Goal: Communication & Community: Answer question/provide support

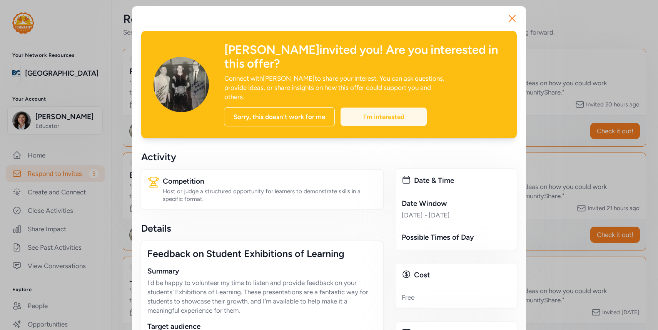
click at [364, 108] on div "I'm interested" at bounding box center [383, 117] width 86 height 18
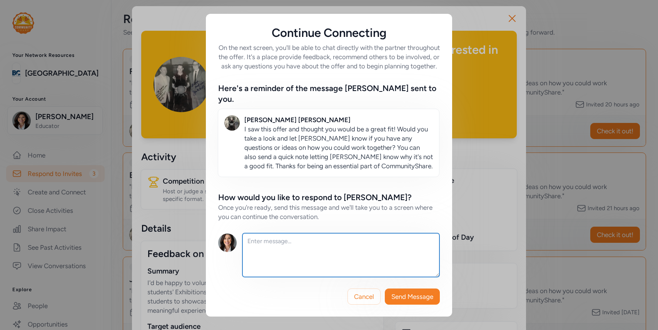
click at [348, 248] on textarea at bounding box center [340, 255] width 197 height 44
type textarea "I can absolutely help depending on the dates."
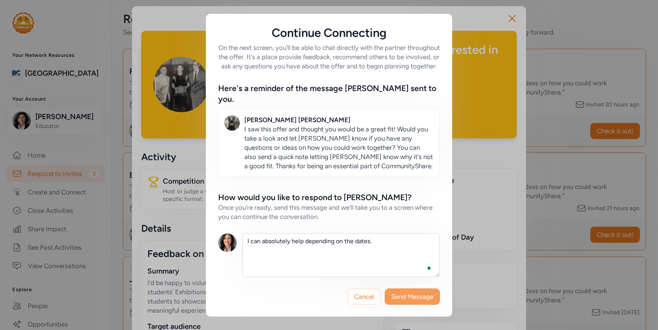
click at [413, 293] on span "Send Message" at bounding box center [412, 296] width 42 height 9
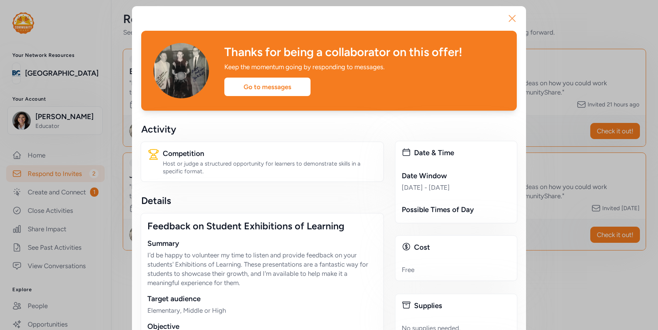
click at [512, 15] on icon "button" at bounding box center [512, 18] width 12 height 12
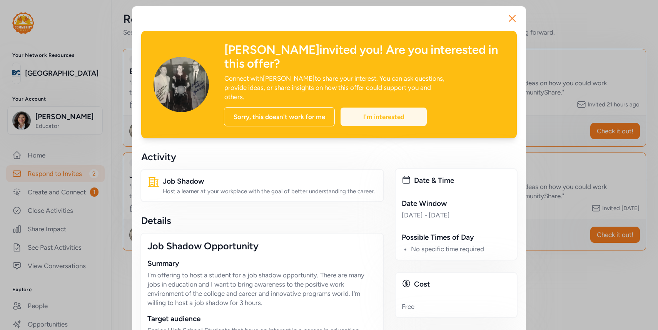
click at [409, 108] on div "I'm interested" at bounding box center [383, 117] width 86 height 18
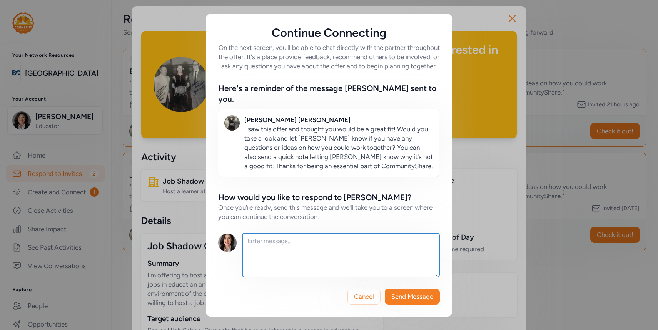
click at [375, 245] on textarea at bounding box center [340, 255] width 197 height 44
type textarea "H"
type textarea "a"
type textarea "Happy to help depending on the date and time."
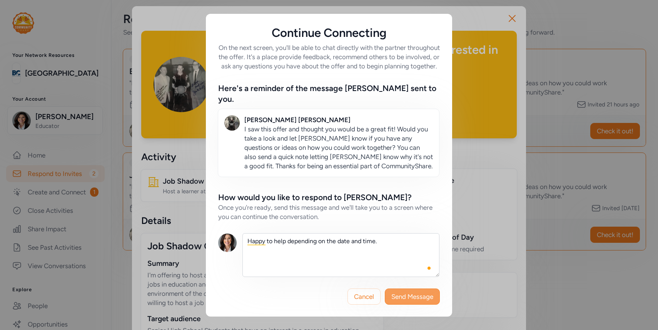
click at [415, 296] on span "Send Message" at bounding box center [412, 296] width 42 height 9
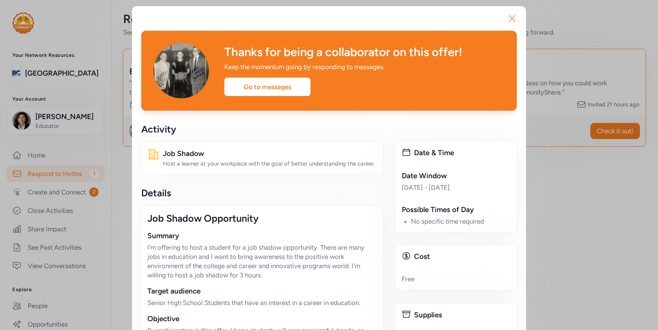
click at [510, 19] on icon "button" at bounding box center [512, 18] width 12 height 12
